Goal: Task Accomplishment & Management: Manage account settings

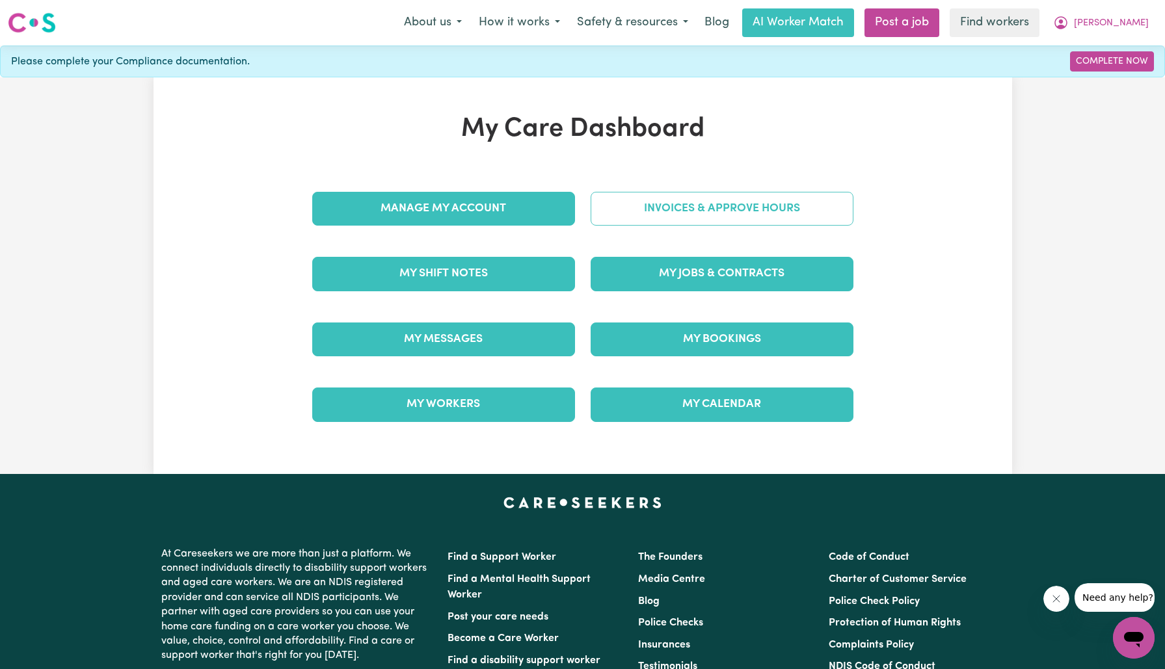
click at [703, 209] on link "Invoices & Approve Hours" at bounding box center [722, 209] width 263 height 34
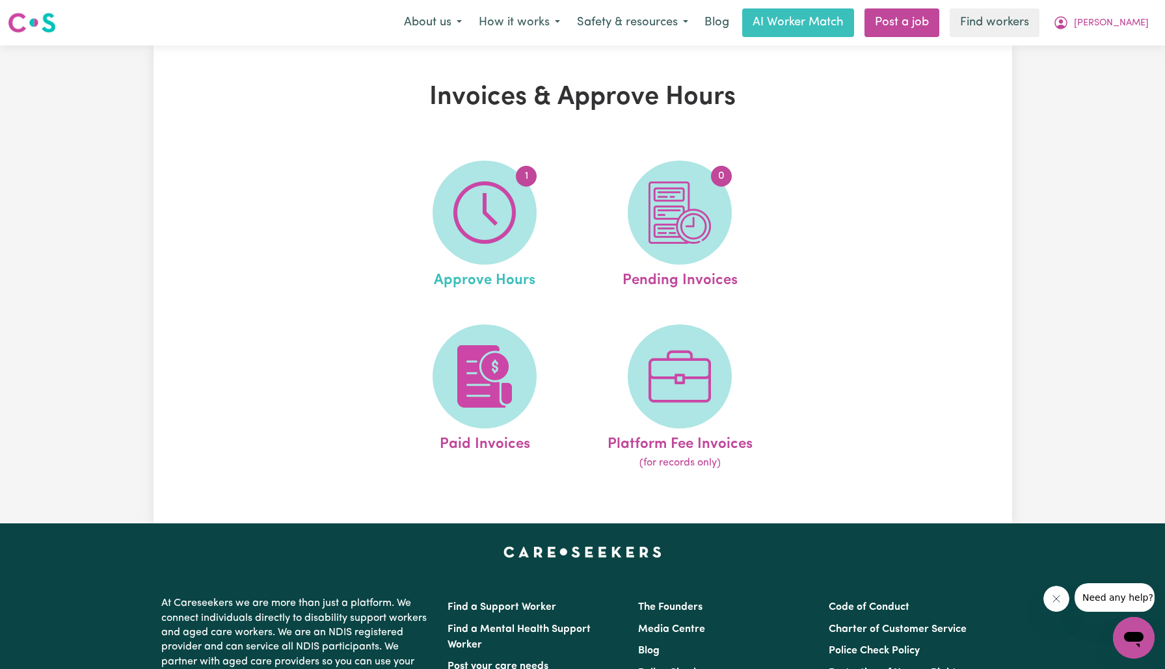
click at [536, 227] on link "1 Approve Hours" at bounding box center [484, 226] width 187 height 131
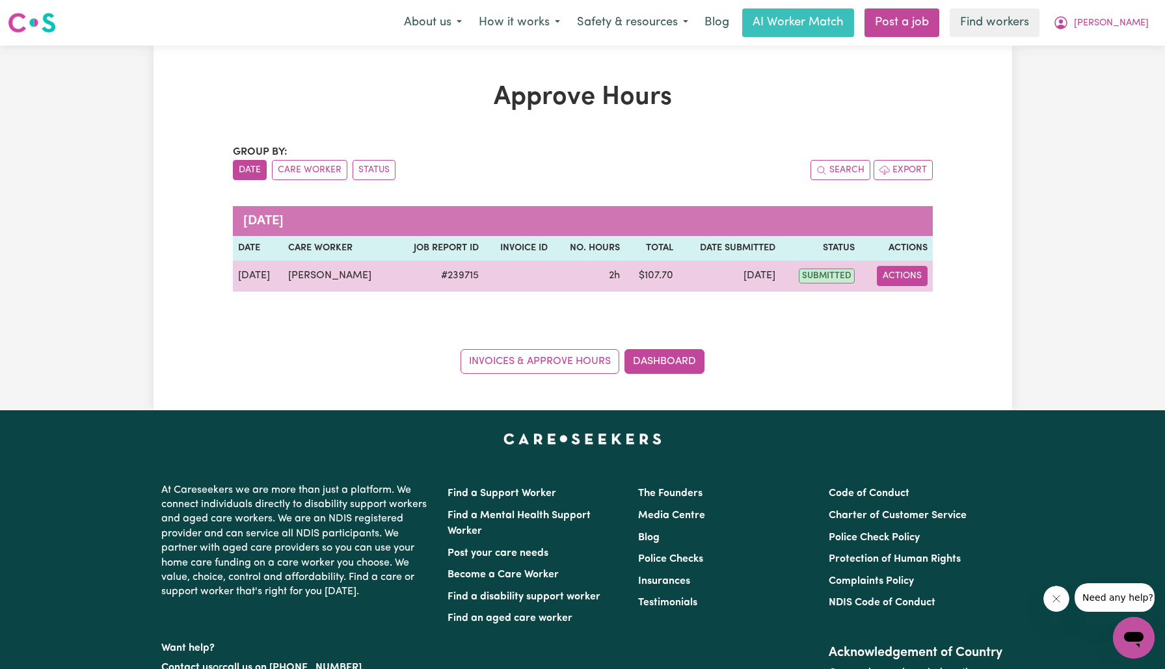
click at [907, 273] on button "Actions" at bounding box center [902, 276] width 51 height 20
click at [929, 308] on link "View Job Report" at bounding box center [929, 306] width 111 height 26
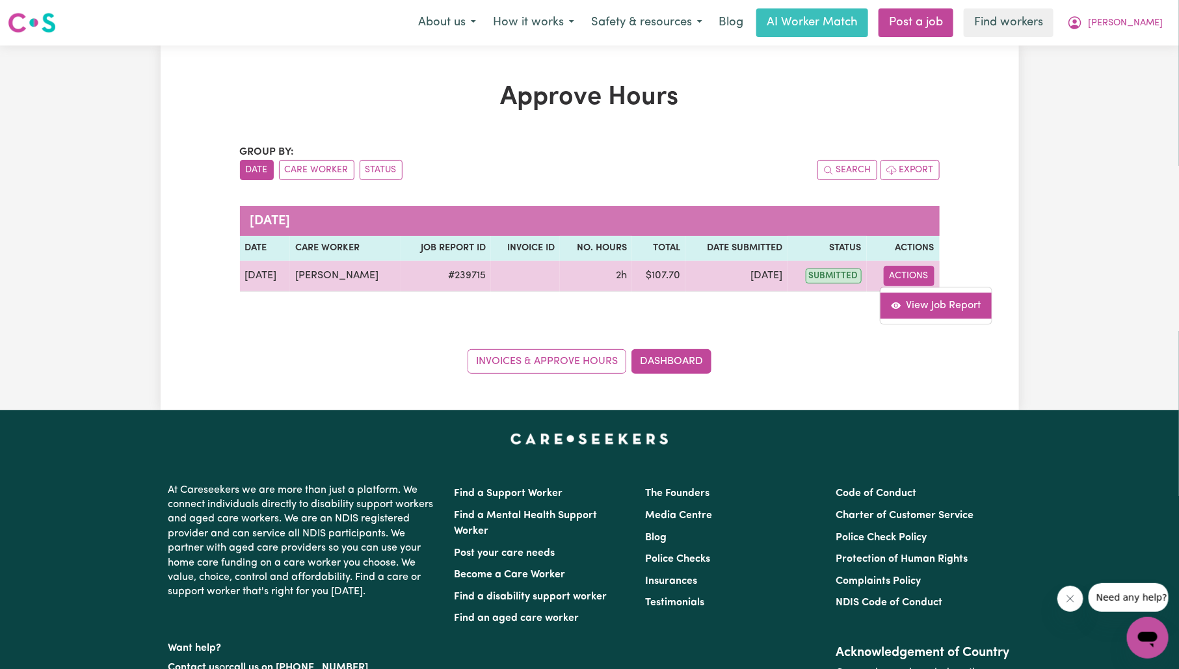
select select "pm"
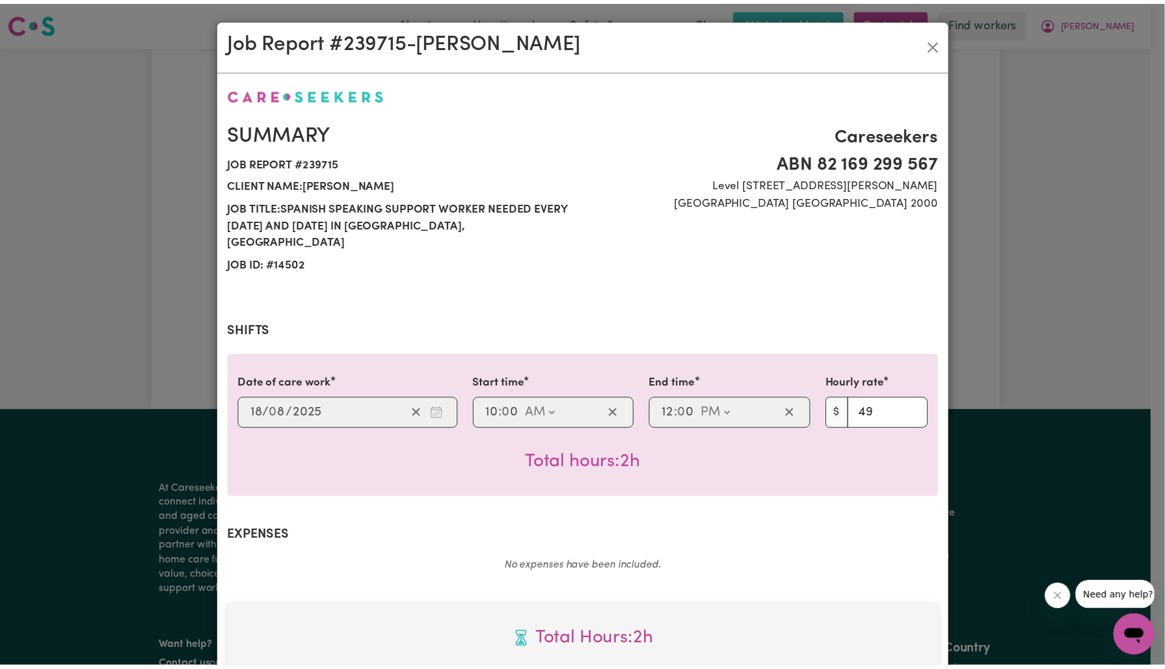
scroll to position [349, 0]
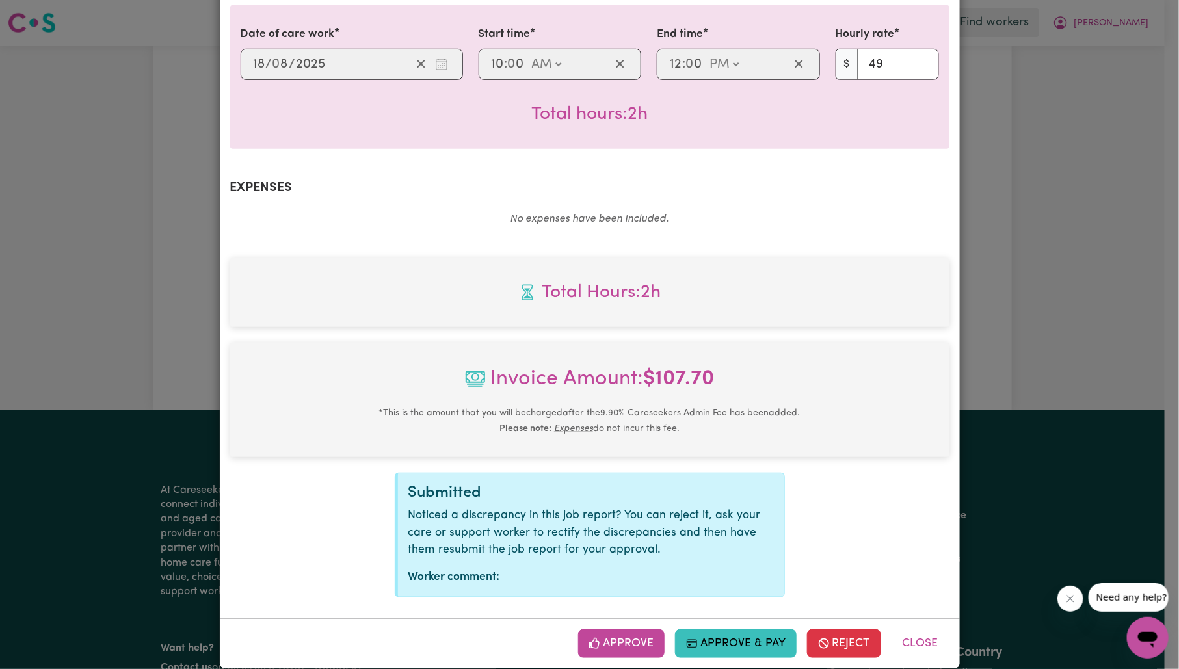
click at [603, 630] on button "Approve" at bounding box center [621, 644] width 87 height 29
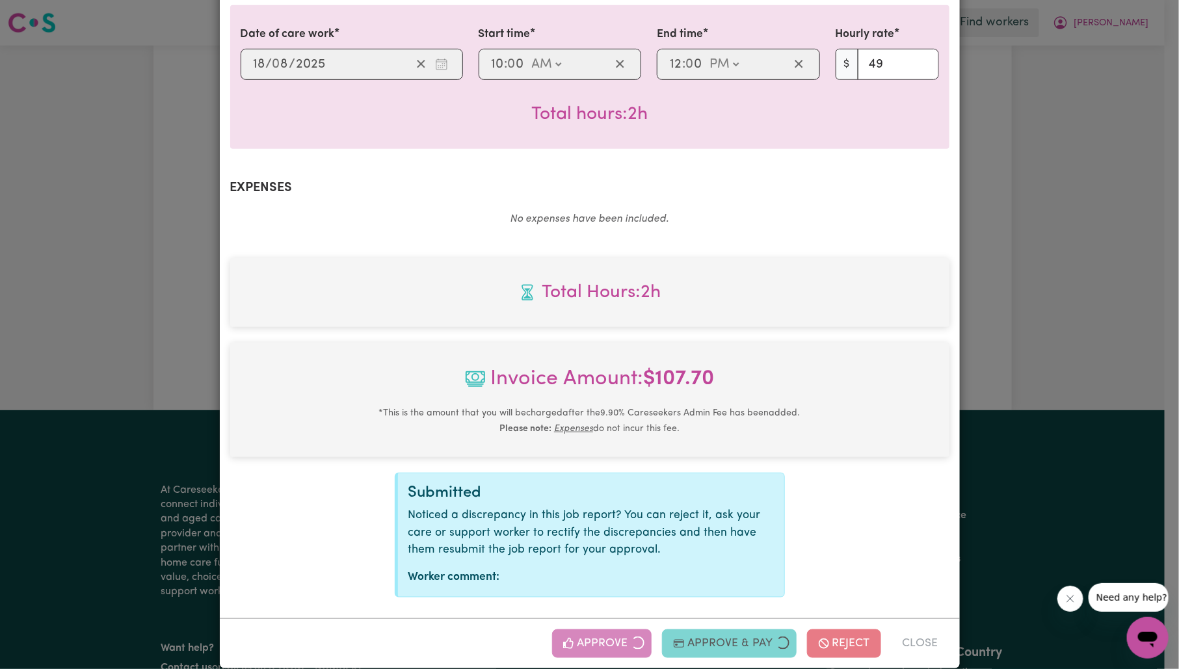
click at [1023, 295] on div "Job Report # 239715 - [PERSON_NAME] Summary Job report # 239715 Client name: [P…" at bounding box center [589, 334] width 1179 height 669
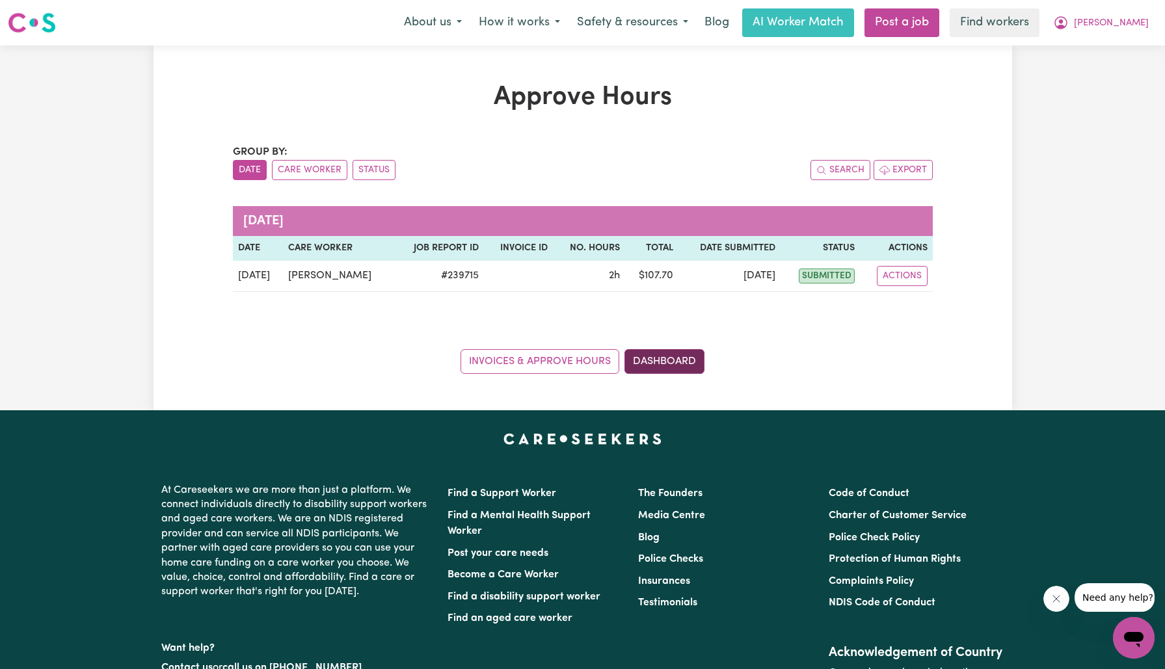
click at [693, 363] on link "Dashboard" at bounding box center [664, 361] width 80 height 25
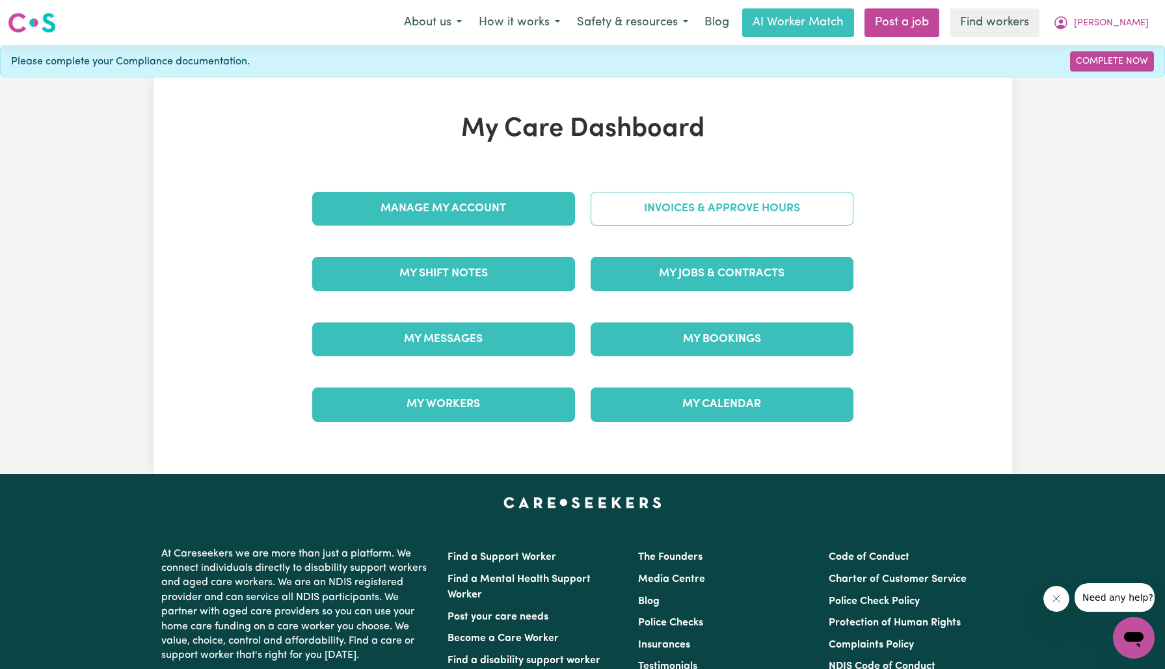
click at [673, 217] on link "Invoices & Approve Hours" at bounding box center [722, 209] width 263 height 34
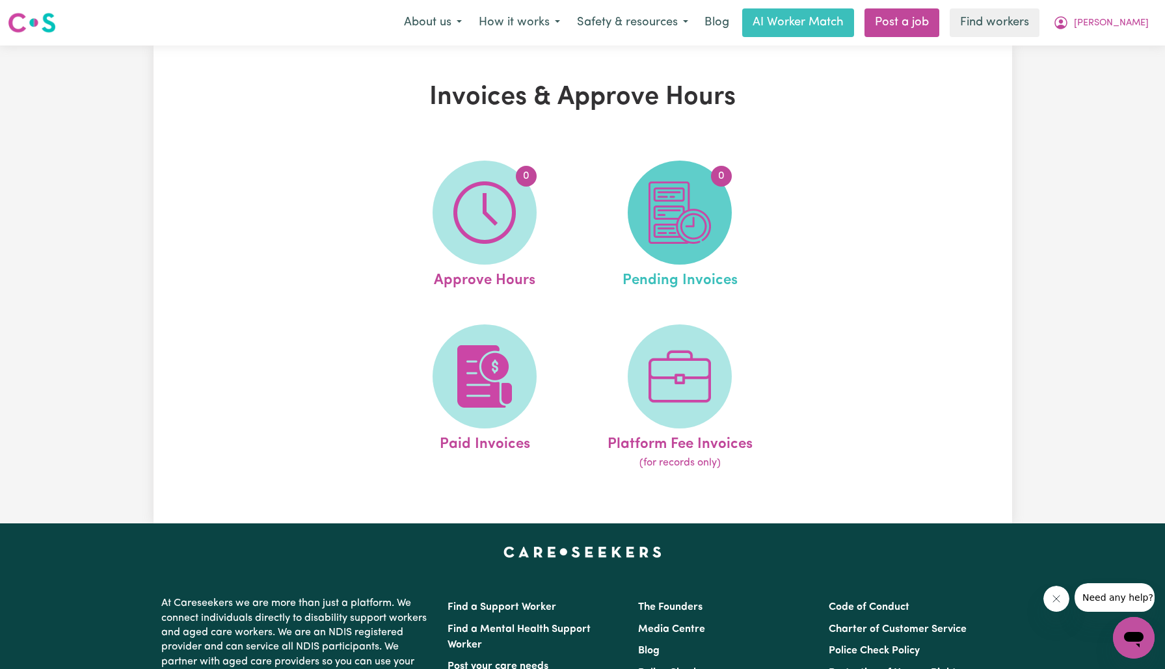
click at [682, 220] on img at bounding box center [680, 212] width 62 height 62
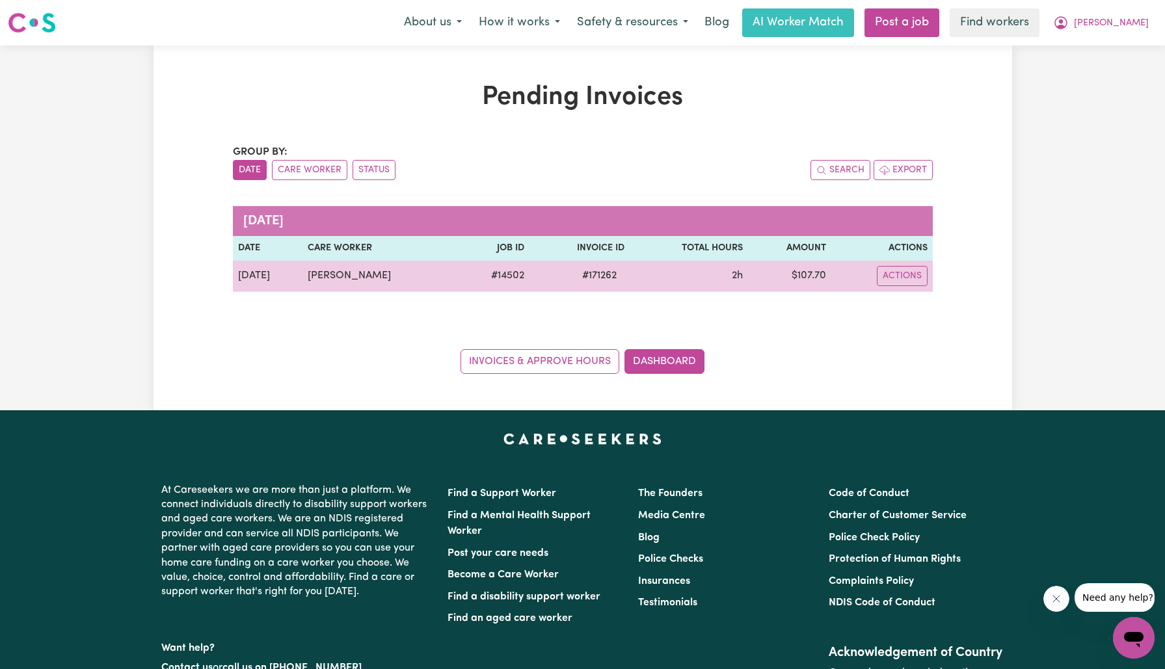
click at [623, 275] on span "# 171262" at bounding box center [599, 276] width 50 height 16
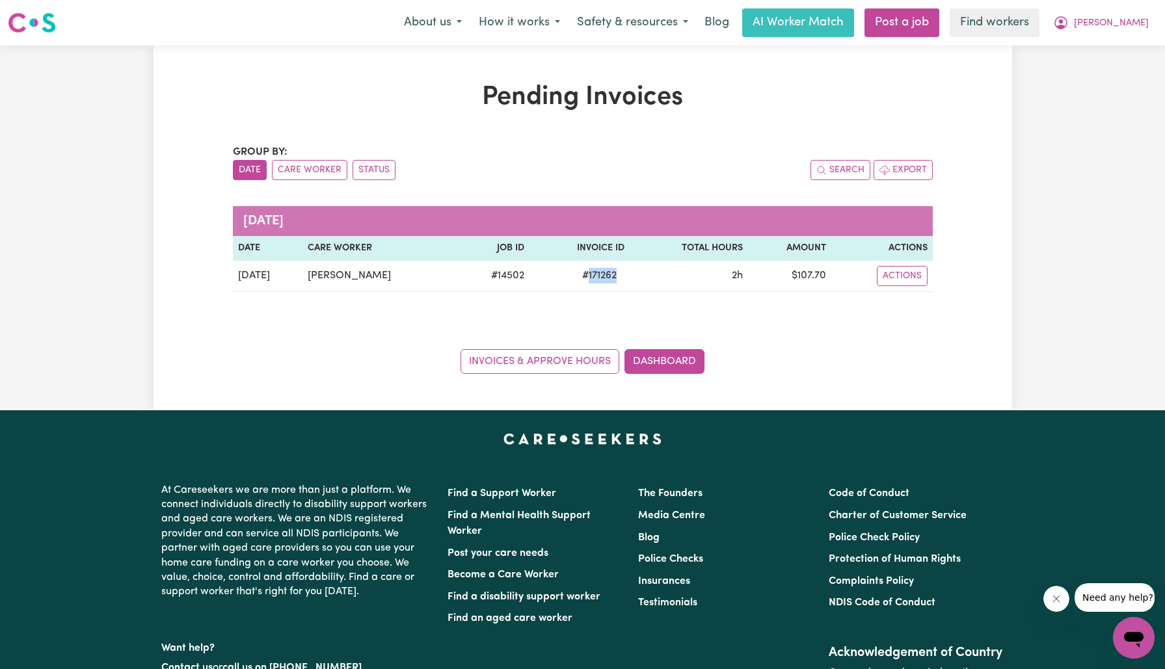
copy span "171262"
click at [1141, 21] on span "[PERSON_NAME]" at bounding box center [1111, 23] width 75 height 14
click at [1121, 75] on link "Logout" at bounding box center [1105, 74] width 103 height 25
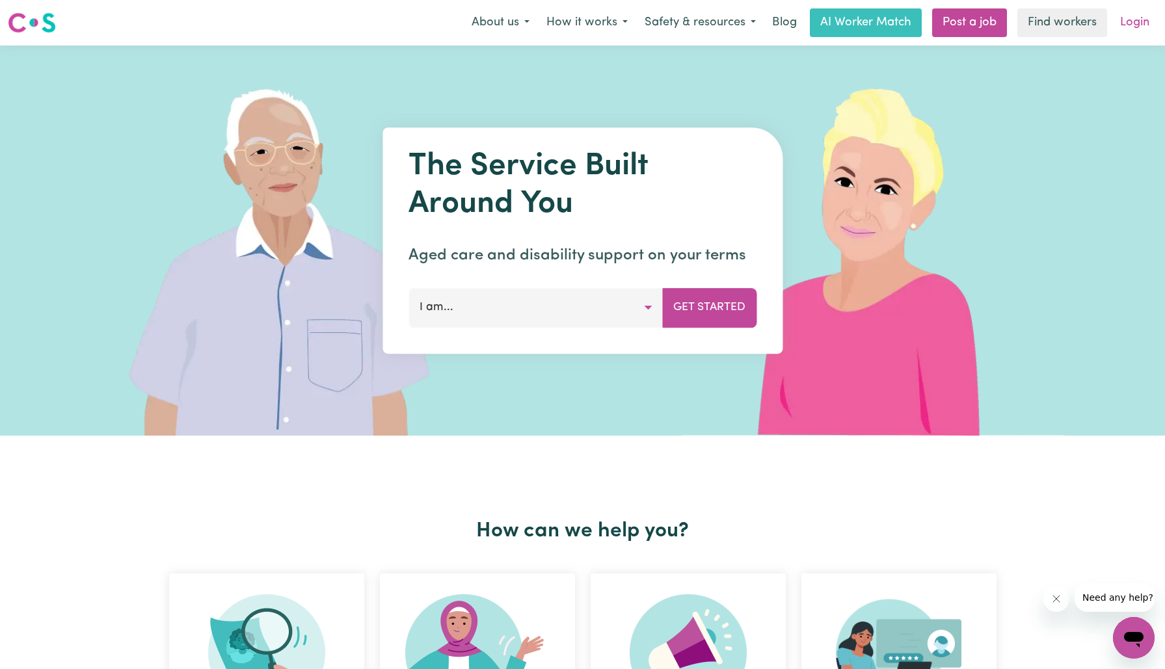
click at [1133, 19] on link "Login" at bounding box center [1134, 22] width 45 height 29
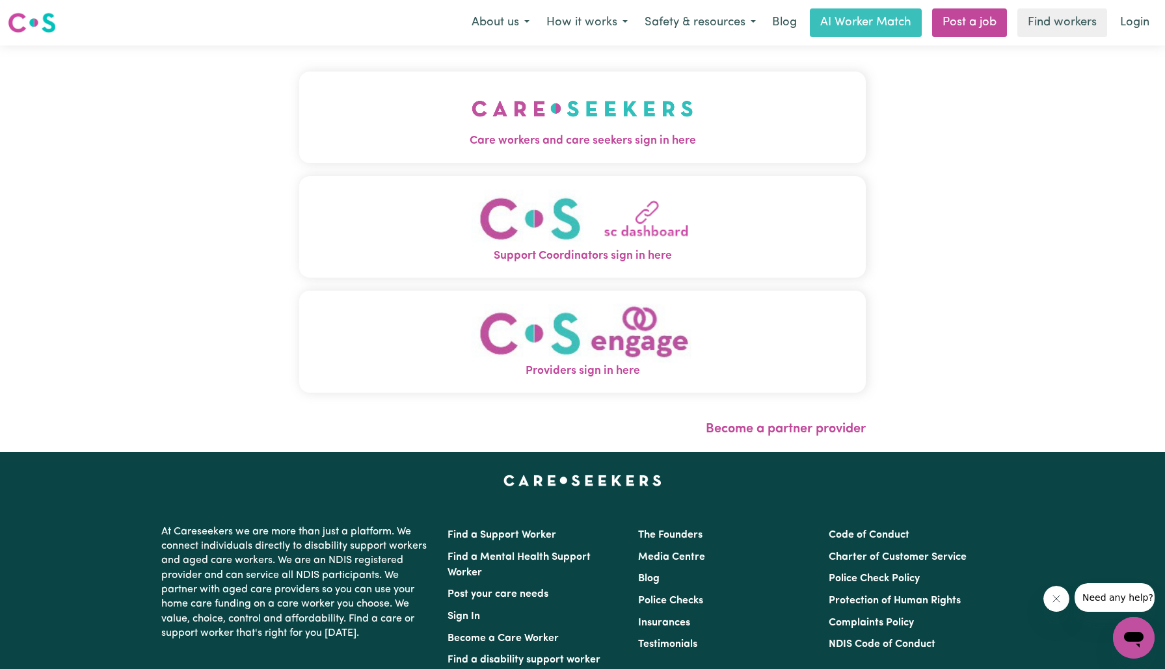
click at [495, 143] on span "Care workers and care seekers sign in here" at bounding box center [582, 141] width 567 height 17
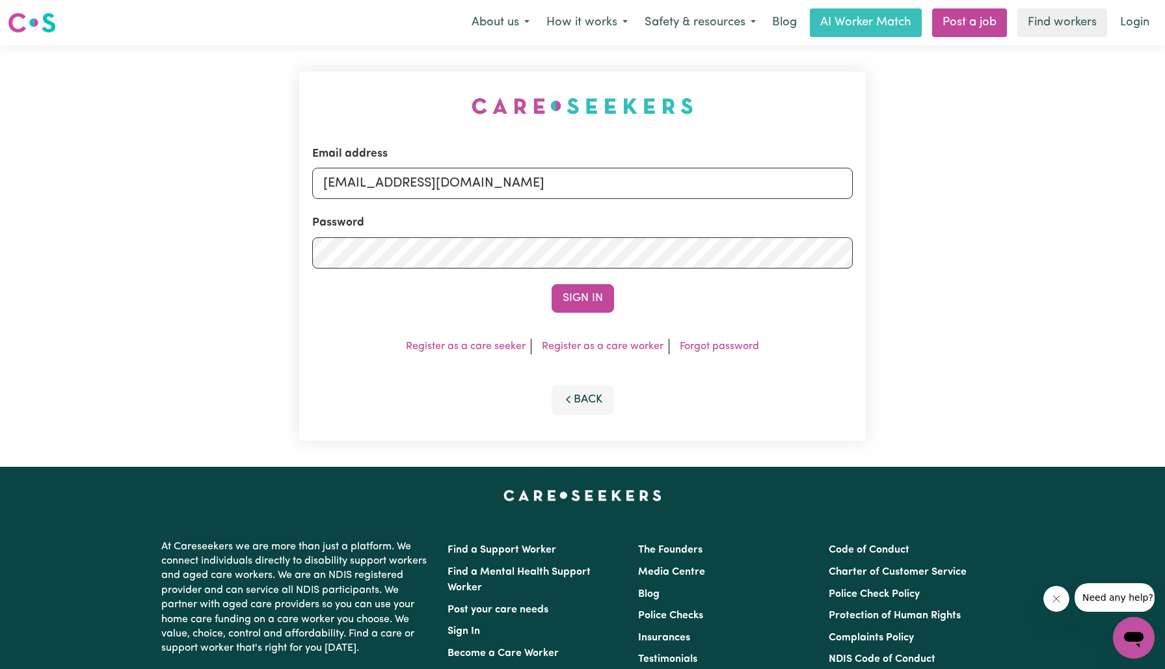
click at [397, 112] on div "Email address [EMAIL_ADDRESS][DOMAIN_NAME] Password Sign In Register as a care …" at bounding box center [582, 257] width 583 height 422
drag, startPoint x: 403, startPoint y: 183, endPoint x: 892, endPoint y: 243, distance: 492.1
click at [892, 243] on div "Email address [EMAIL_ADDRESS][DOMAIN_NAME] Password Sign In Register as a care …" at bounding box center [582, 257] width 1165 height 422
type input "[EMAIL_ADDRESS][DOMAIN_NAME]"
click at [552, 284] on button "Sign In" at bounding box center [583, 298] width 62 height 29
